Goal: Information Seeking & Learning: Learn about a topic

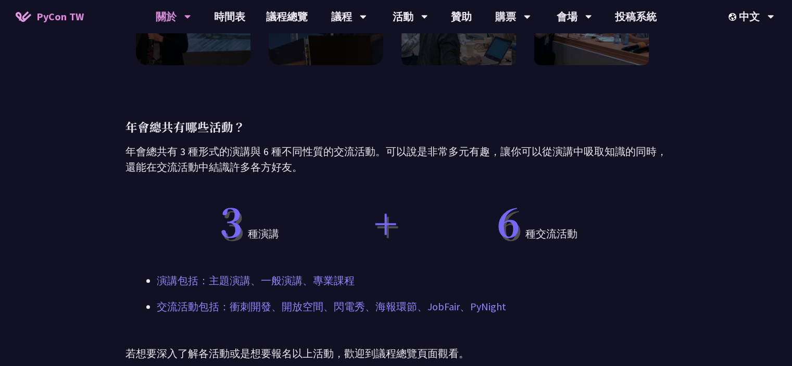
scroll to position [470, 0]
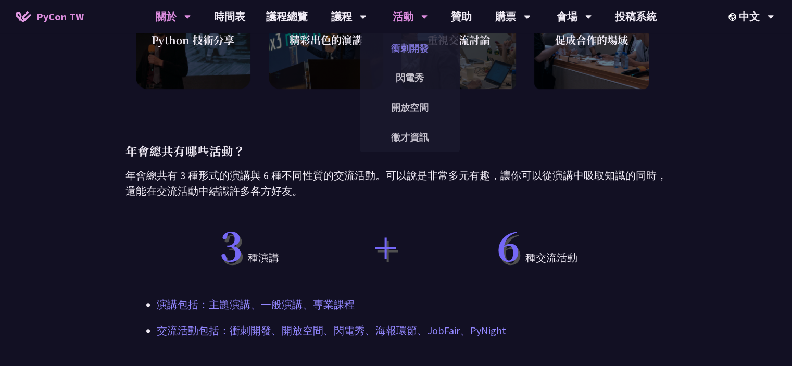
click at [410, 43] on link "衝刺開發" at bounding box center [410, 48] width 100 height 24
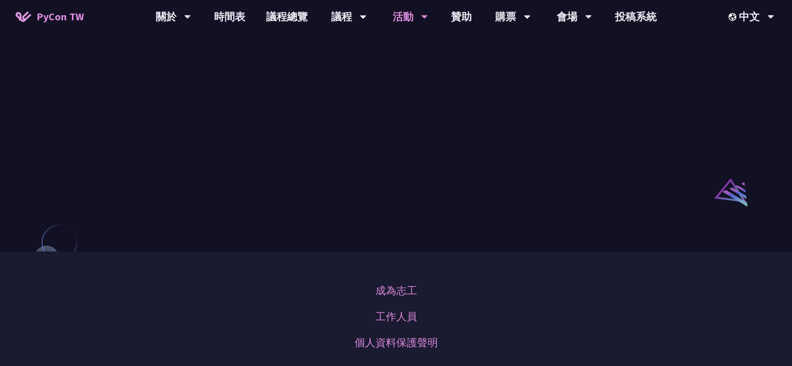
scroll to position [729, 0]
click at [396, 75] on link "閃電秀" at bounding box center [410, 78] width 100 height 24
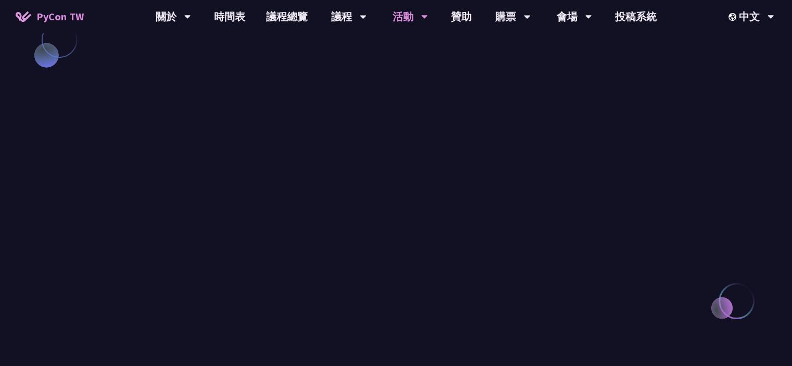
scroll to position [937, 0]
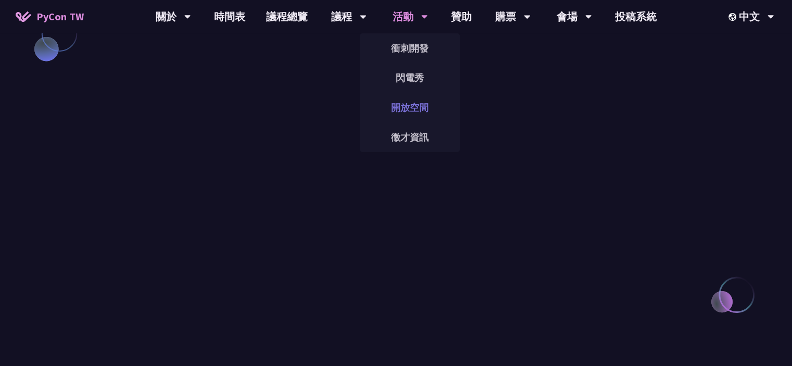
click at [407, 104] on link "開放空間" at bounding box center [410, 107] width 100 height 24
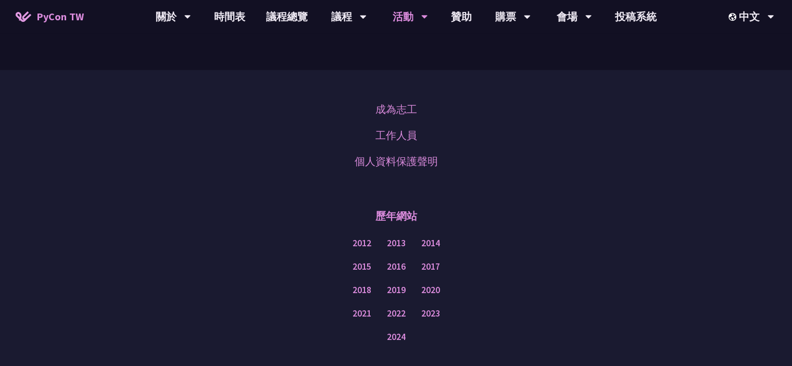
scroll to position [1926, 0]
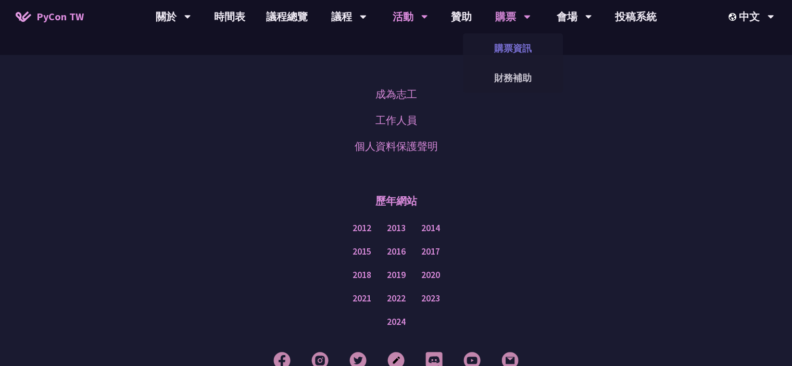
click at [523, 45] on link "購票資訊" at bounding box center [513, 48] width 100 height 24
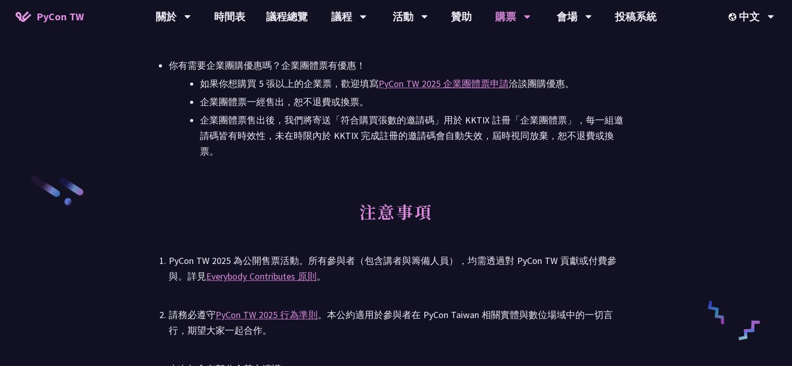
scroll to position [1509, 0]
